Goal: Task Accomplishment & Management: Manage account settings

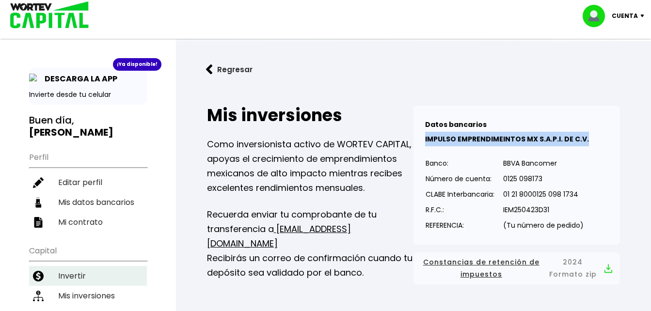
click at [66, 266] on li "Invertir" at bounding box center [88, 276] width 118 height 20
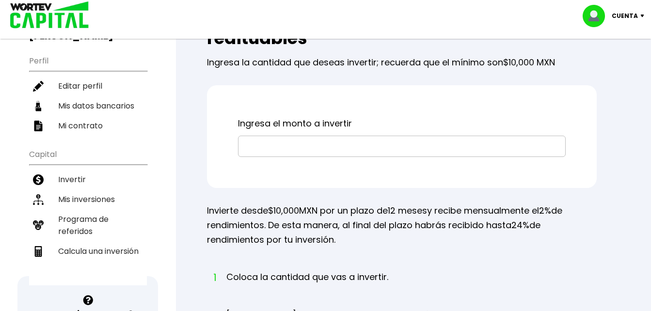
scroll to position [97, 0]
click at [64, 189] on li "Mis inversiones" at bounding box center [88, 199] width 118 height 20
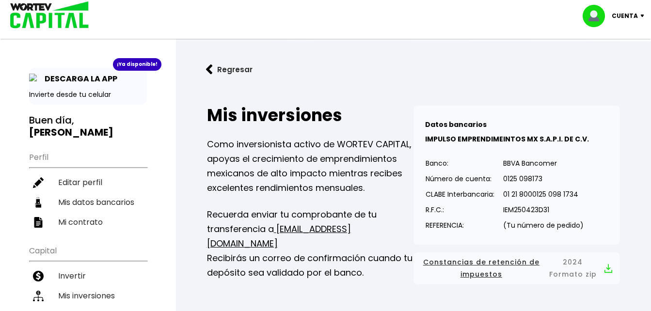
click at [644, 14] on div "Cuenta" at bounding box center [617, 16] width 68 height 22
click at [617, 66] on li "Cerrar sesión" at bounding box center [615, 65] width 78 height 20
